Goal: Information Seeking & Learning: Find specific fact

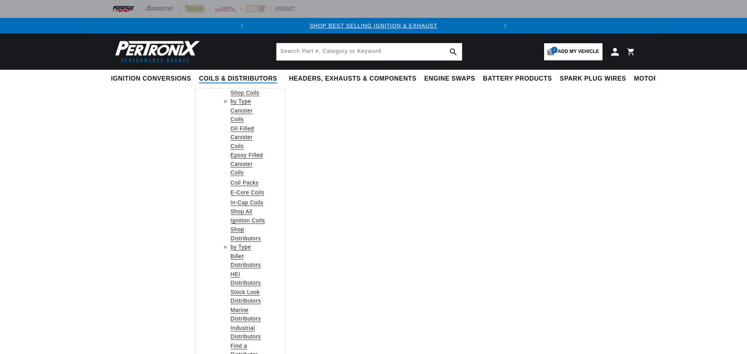
select select "1977"
select select "Chevrolet"
select select "Corvette"
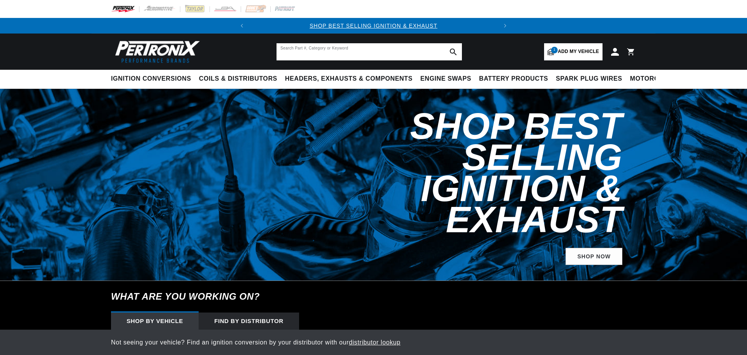
click at [298, 52] on input "text" at bounding box center [368, 51] width 185 height 17
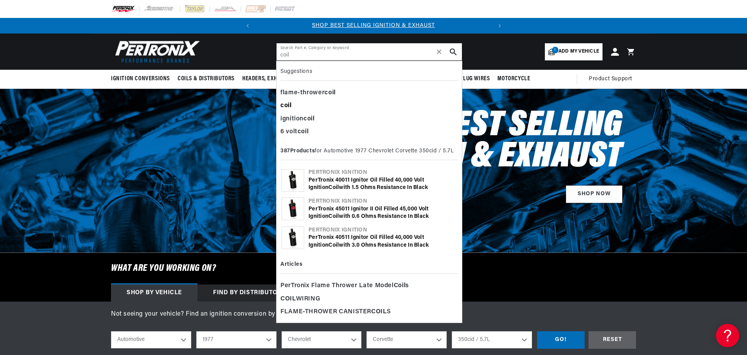
type input "coil"
click at [289, 105] on b "coil" at bounding box center [285, 105] width 11 height 6
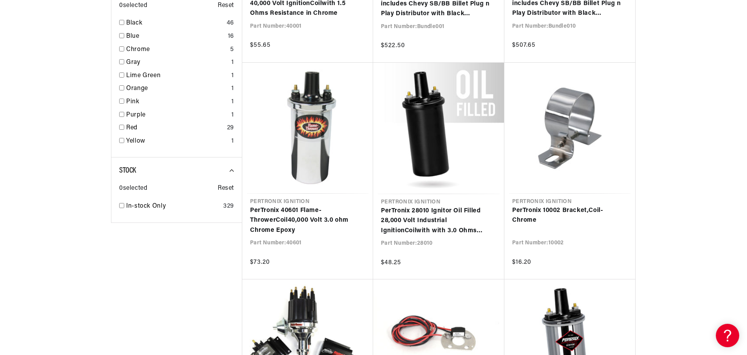
scroll to position [1324, 0]
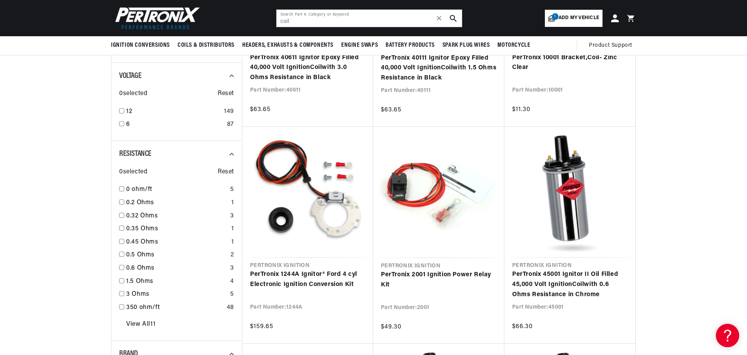
scroll to position [506, 0]
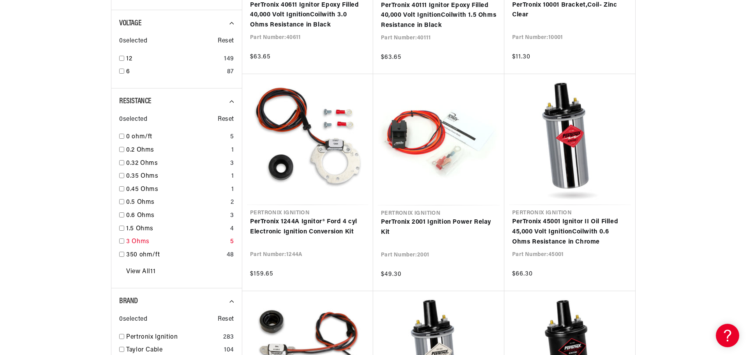
click at [122, 243] on input "checkbox" at bounding box center [121, 240] width 5 height 5
checkbox input "false"
